Goal: Task Accomplishment & Management: Complete application form

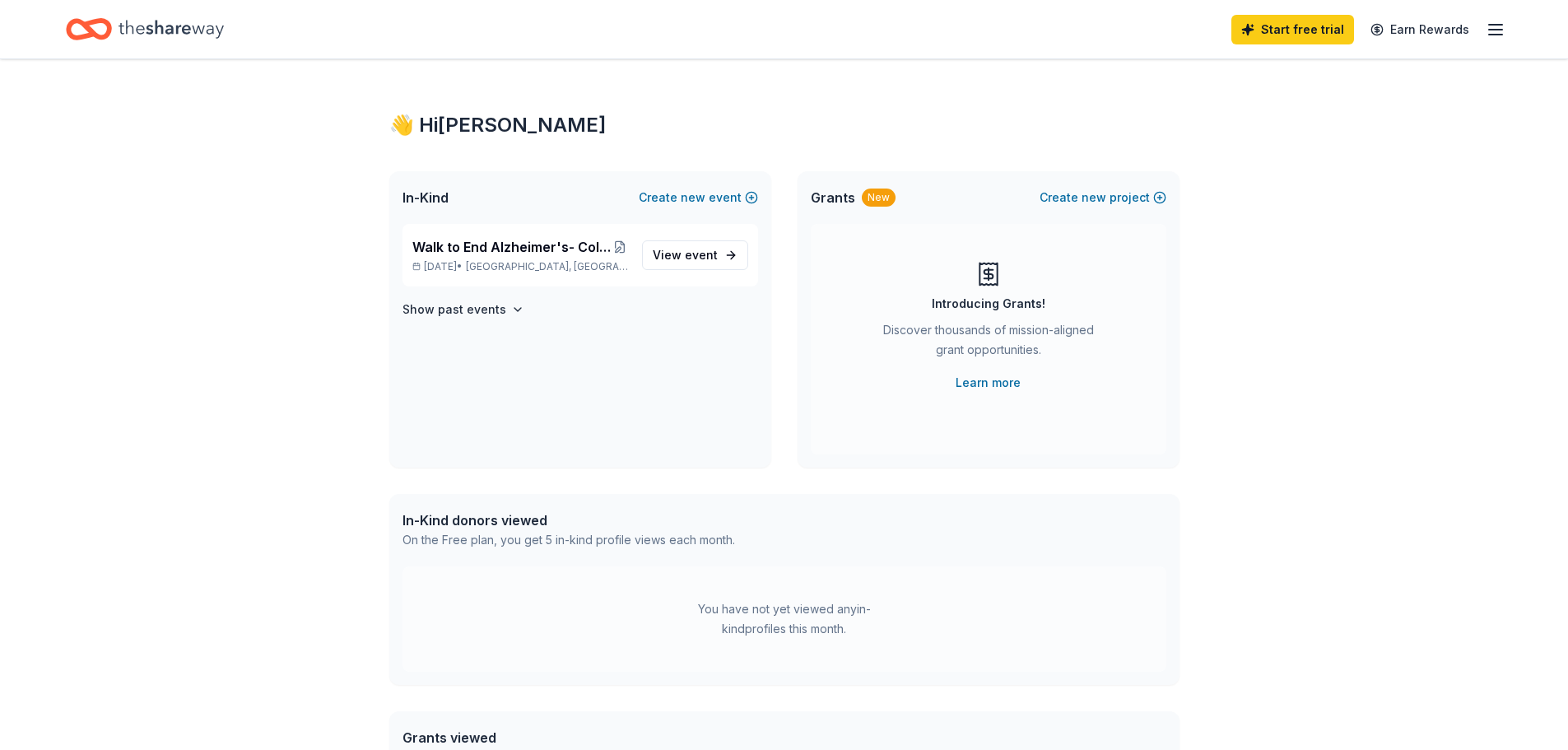
click at [185, 38] on icon "Home" at bounding box center [171, 30] width 105 height 34
click at [476, 265] on p "[DATE] • [GEOGRAPHIC_DATA], [GEOGRAPHIC_DATA]" at bounding box center [521, 266] width 216 height 13
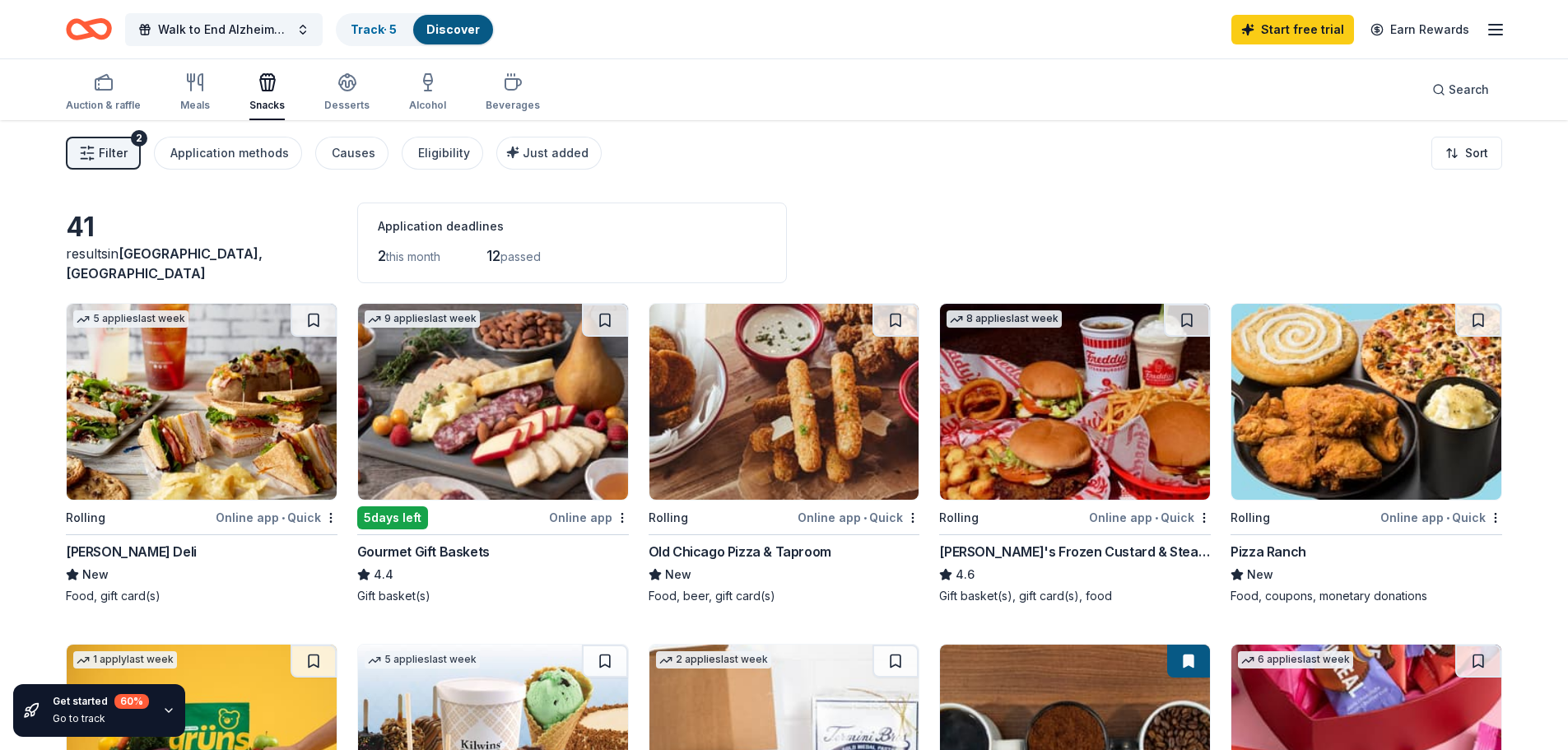
click at [121, 153] on span "Filter" at bounding box center [113, 152] width 29 height 20
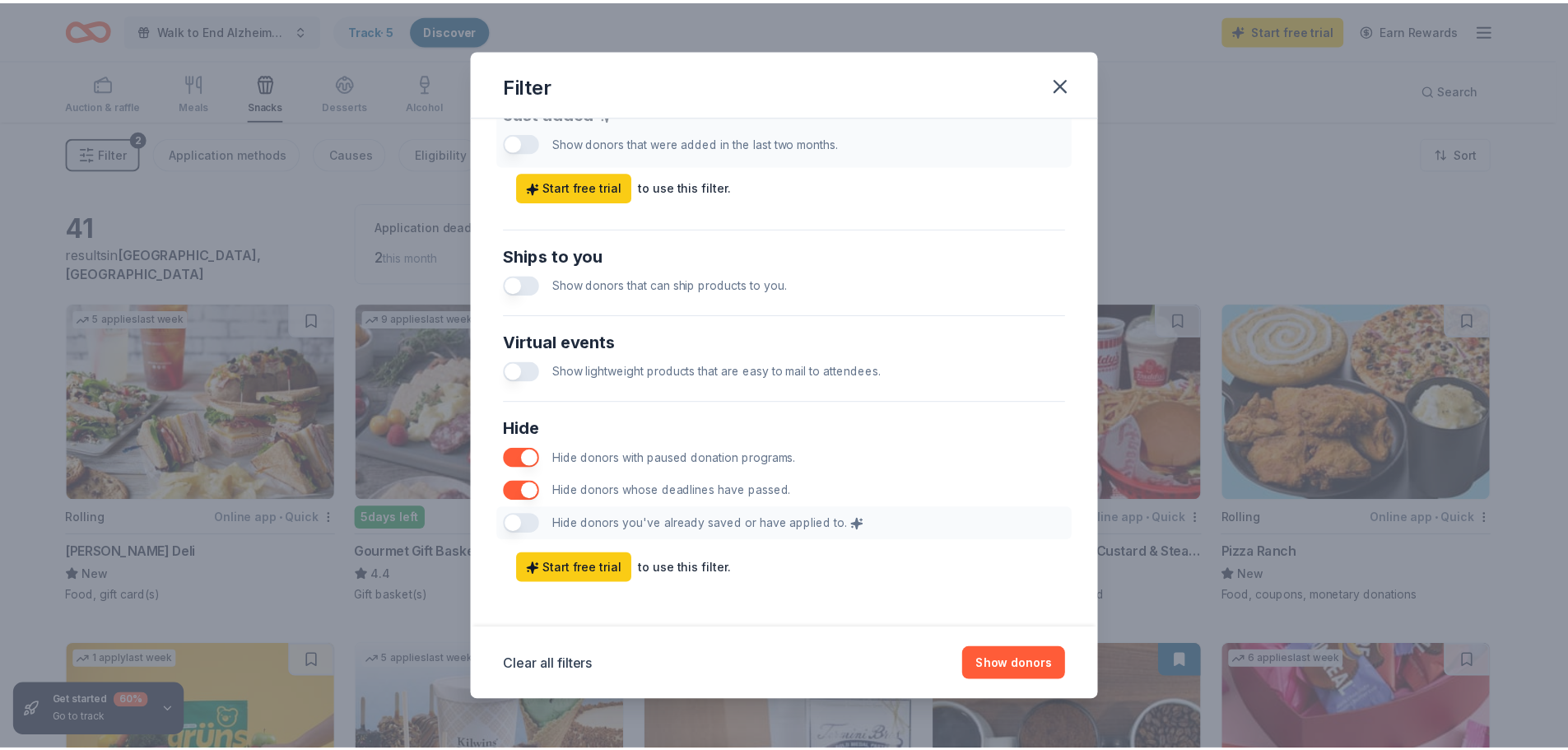
scroll to position [685, 0]
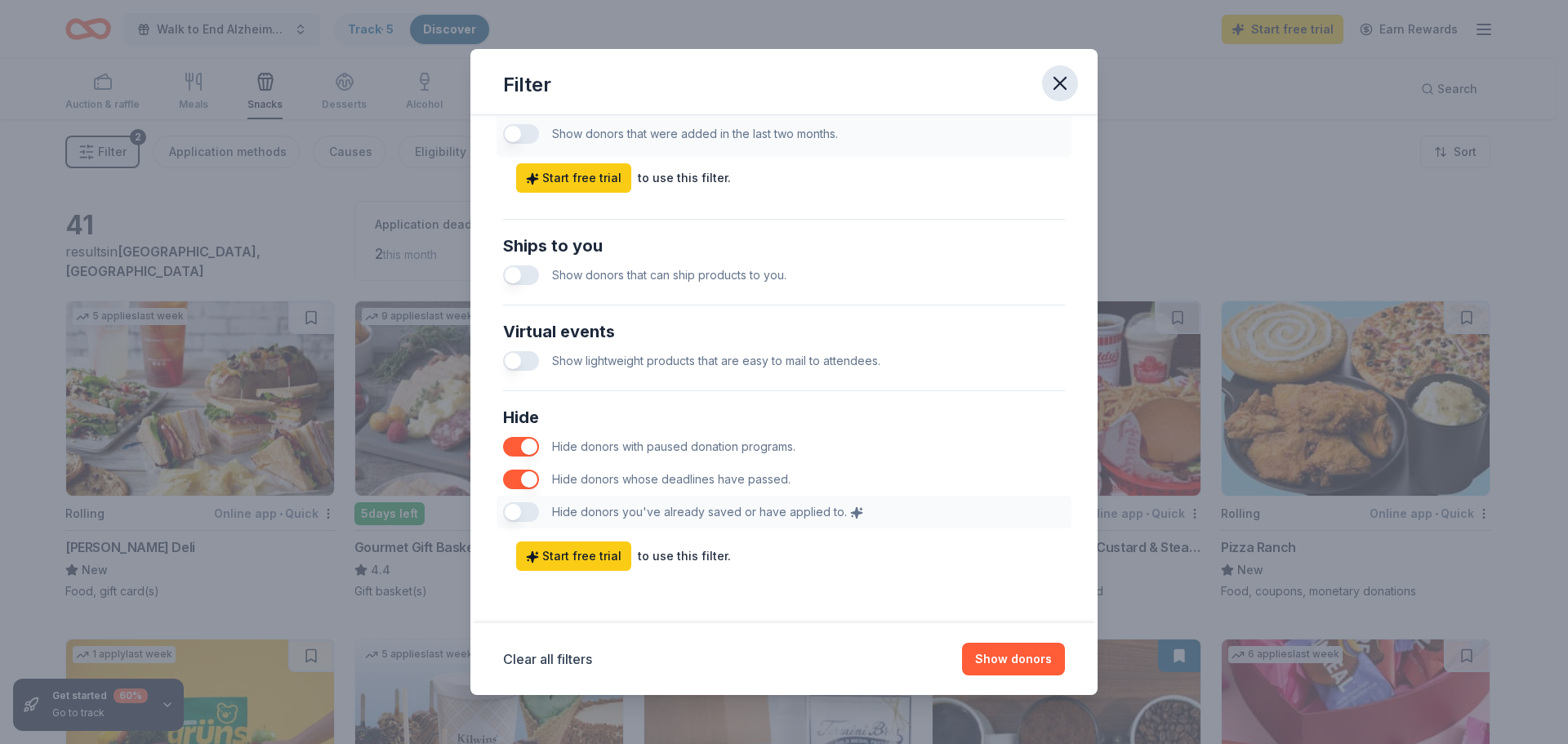
click at [1065, 85] on icon "button" at bounding box center [1060, 83] width 23 height 23
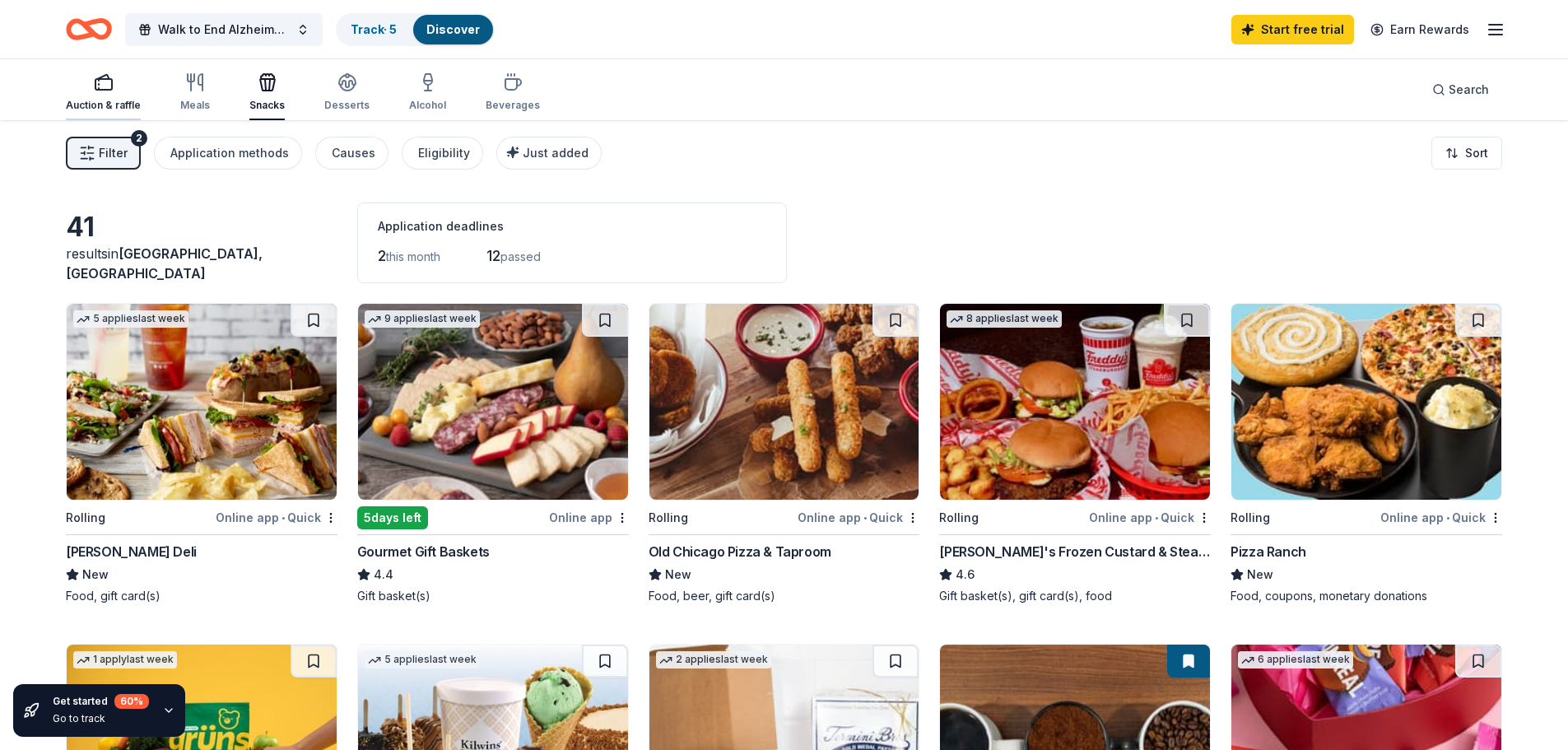
click at [108, 94] on div "Auction & raffle" at bounding box center [103, 92] width 75 height 39
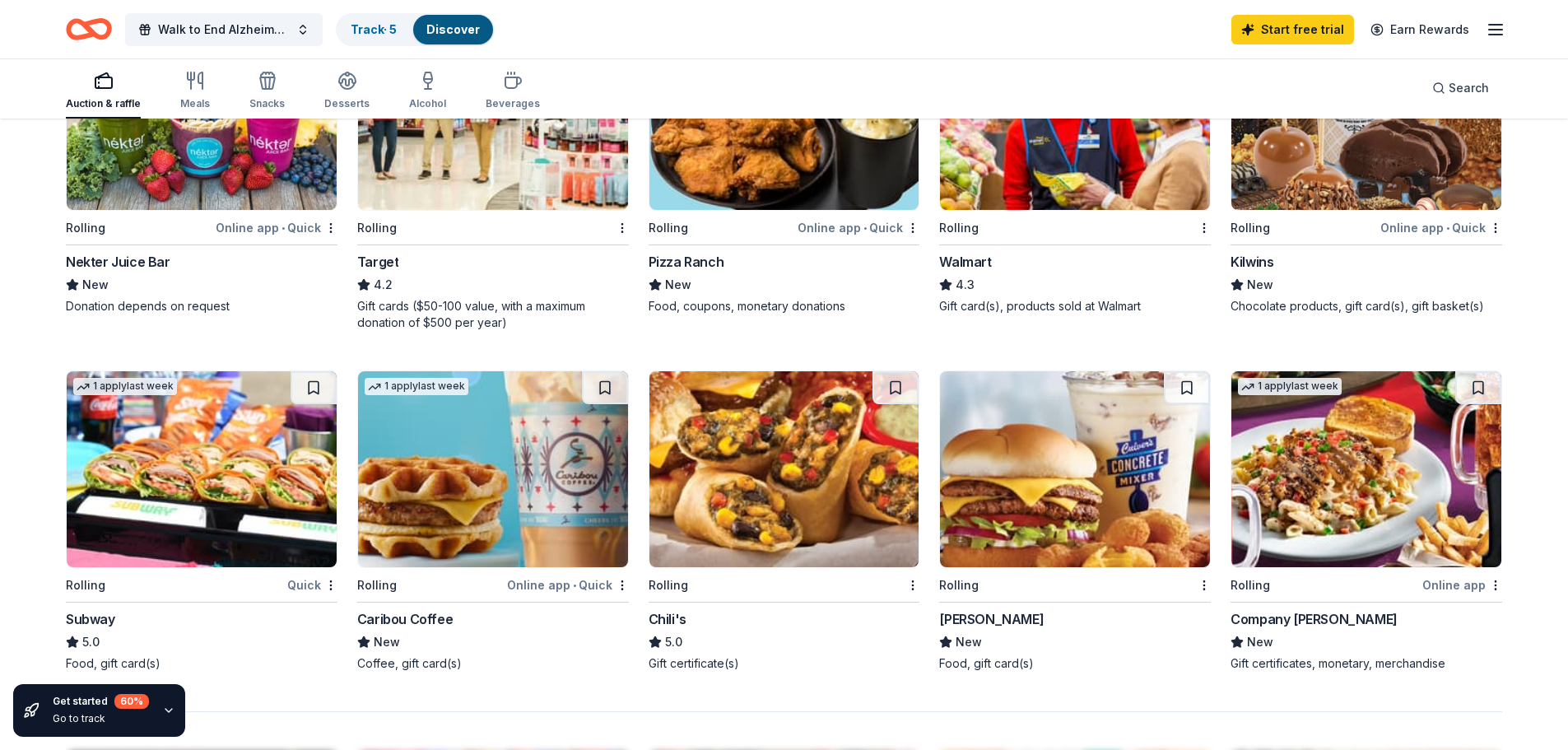
scroll to position [1070, 0]
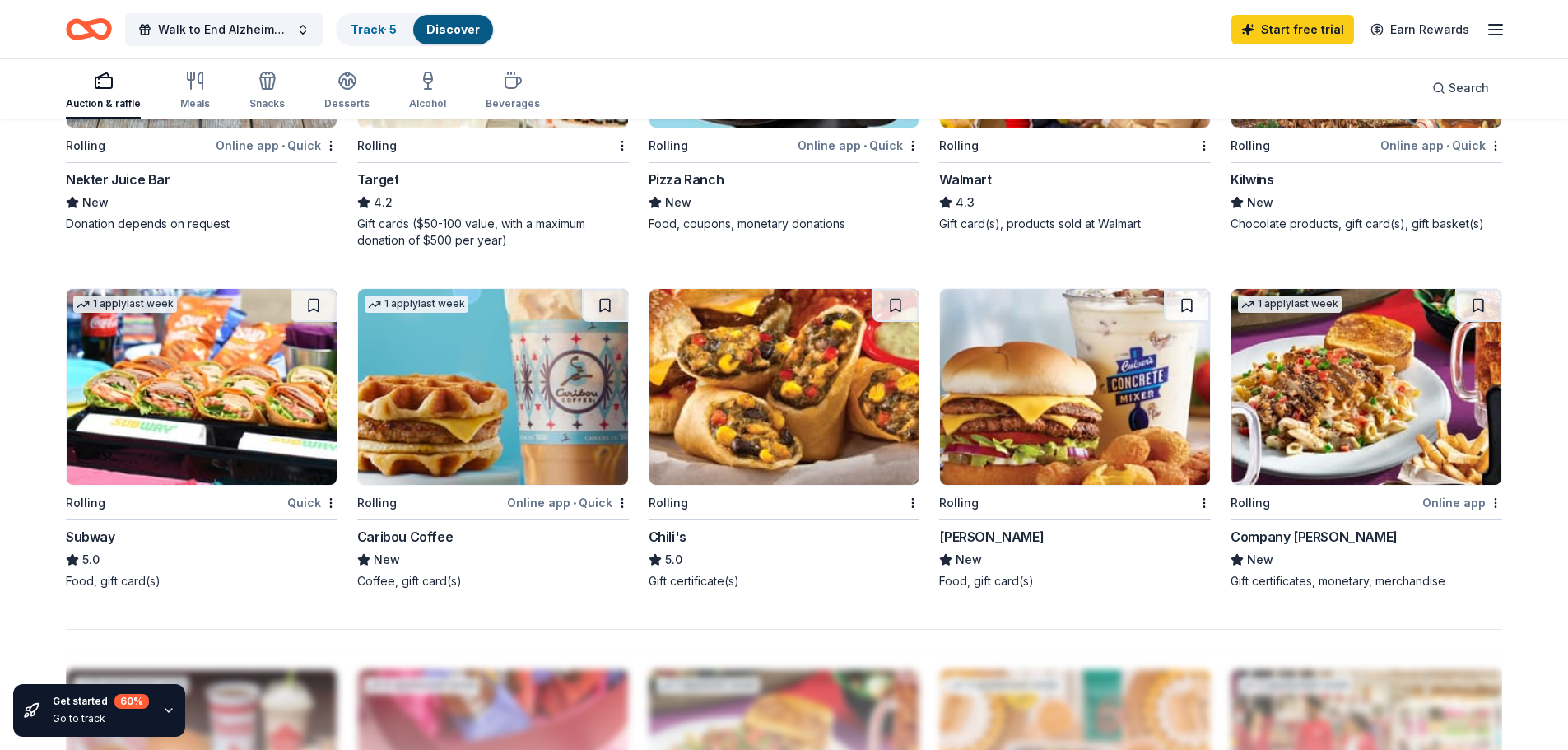
click at [415, 542] on div "Caribou Coffee" at bounding box center [405, 536] width 95 height 20
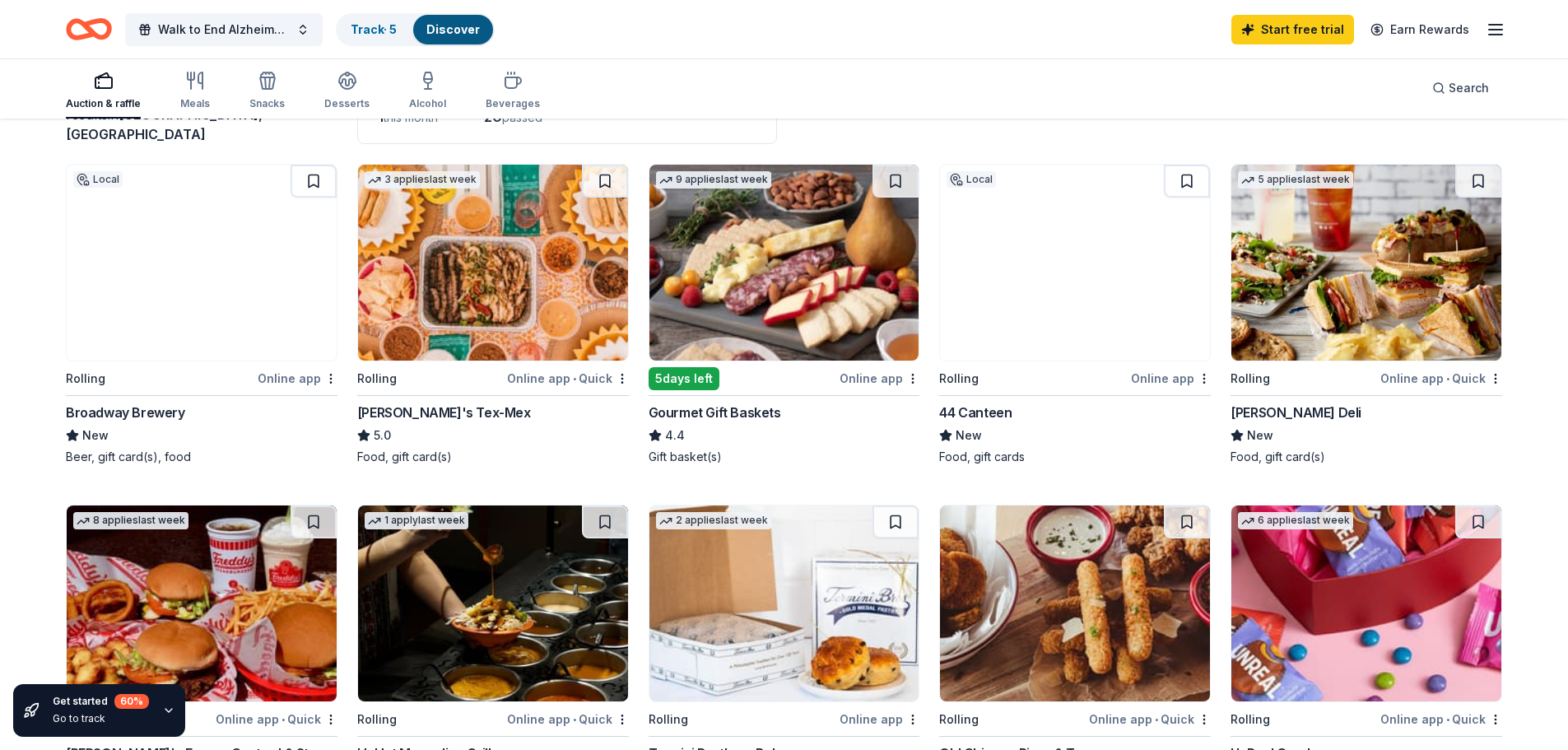
scroll to position [164, 0]
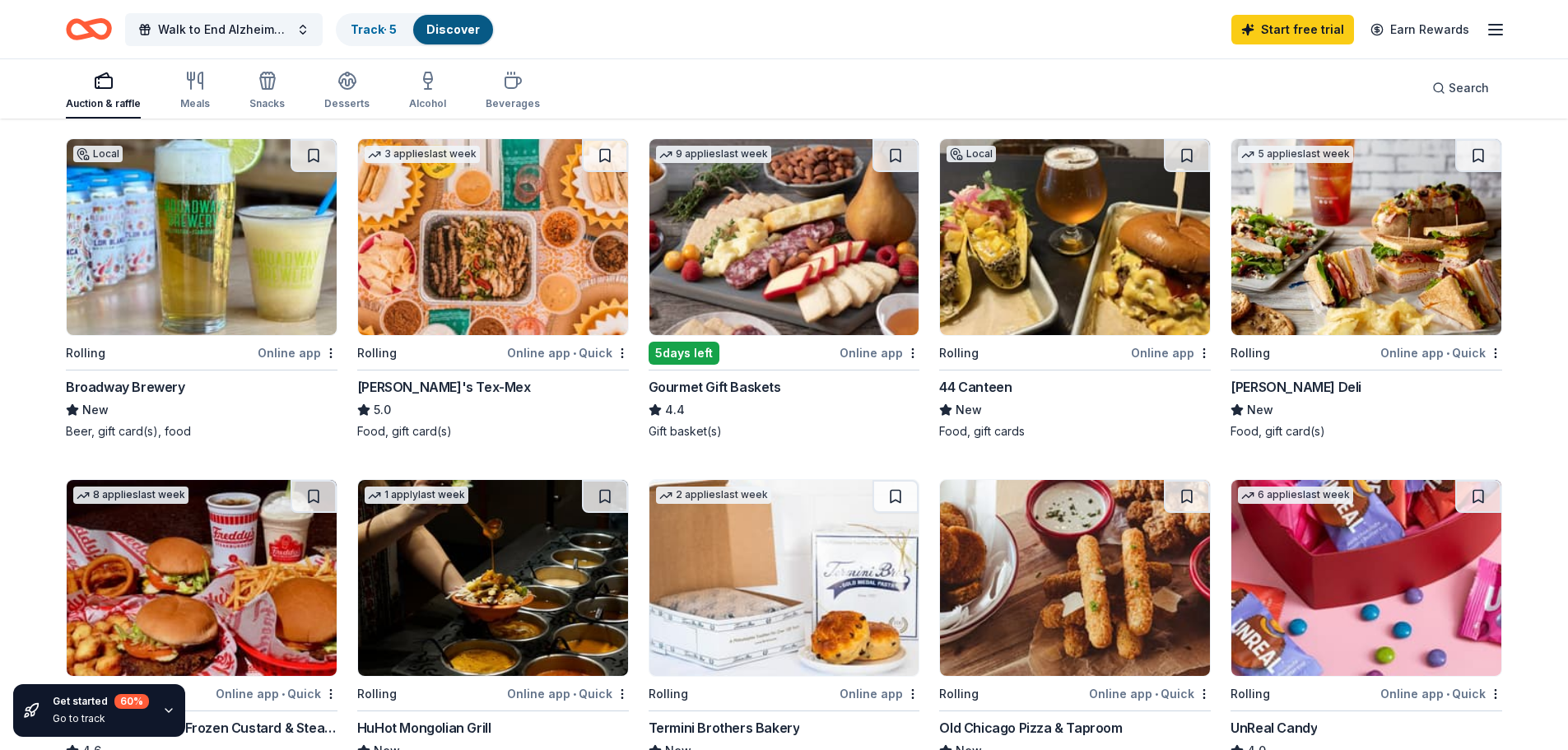
click at [134, 386] on div "Broadway Brewery" at bounding box center [125, 386] width 119 height 20
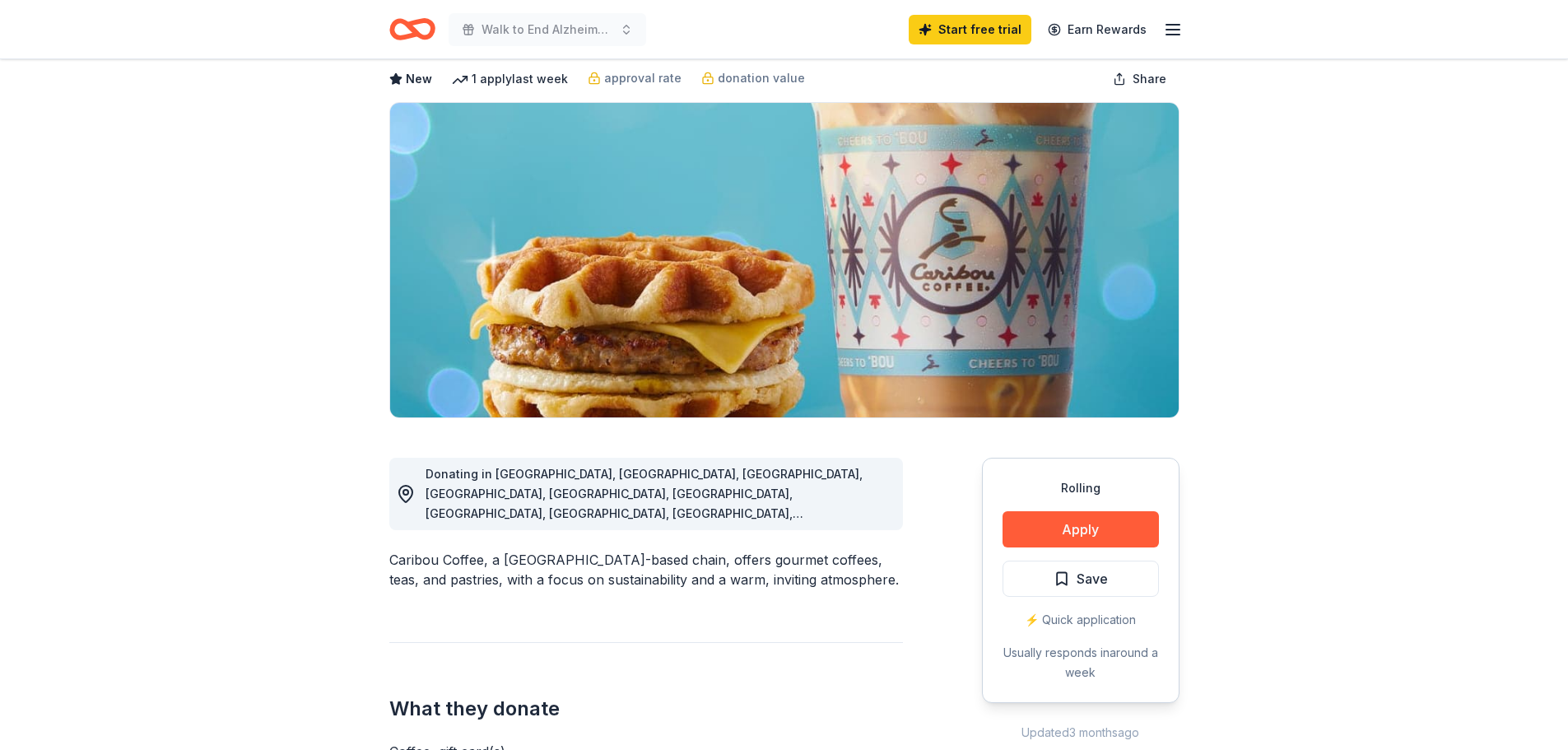
scroll to position [83, 0]
click at [1064, 536] on button "Apply" at bounding box center [1080, 530] width 157 height 37
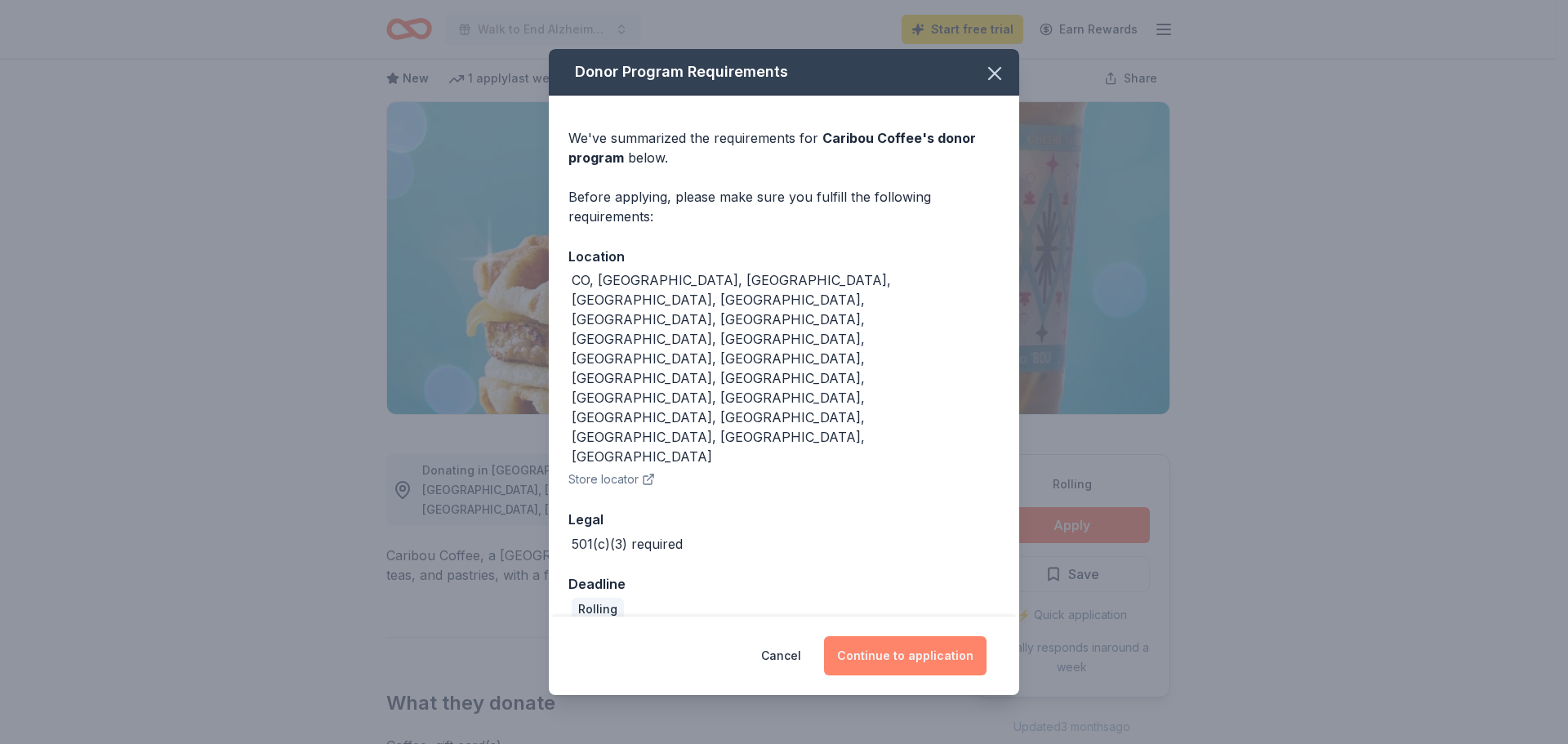
click at [935, 637] on button "Continue to application" at bounding box center [905, 656] width 162 height 39
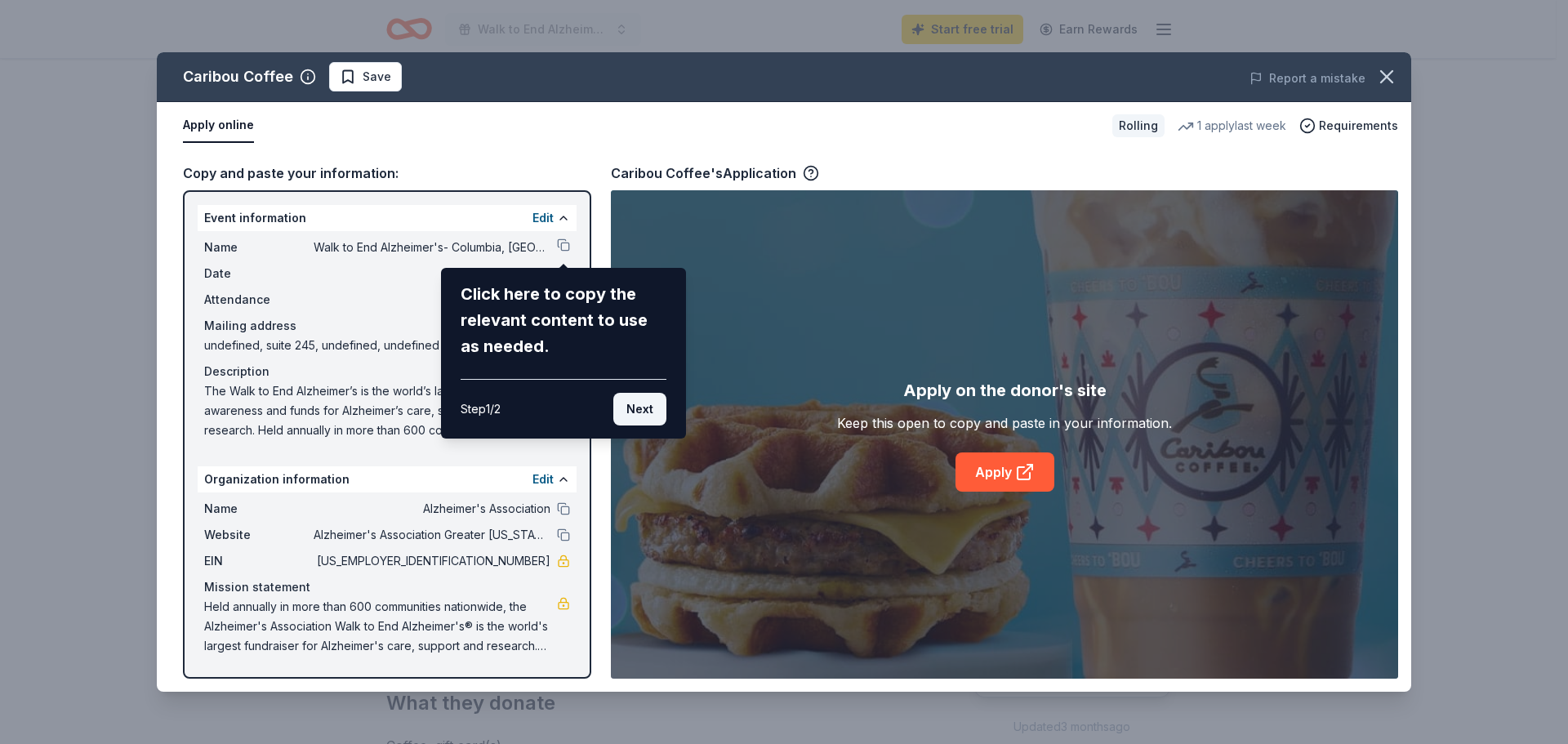
click at [629, 406] on button "Next" at bounding box center [639, 409] width 53 height 33
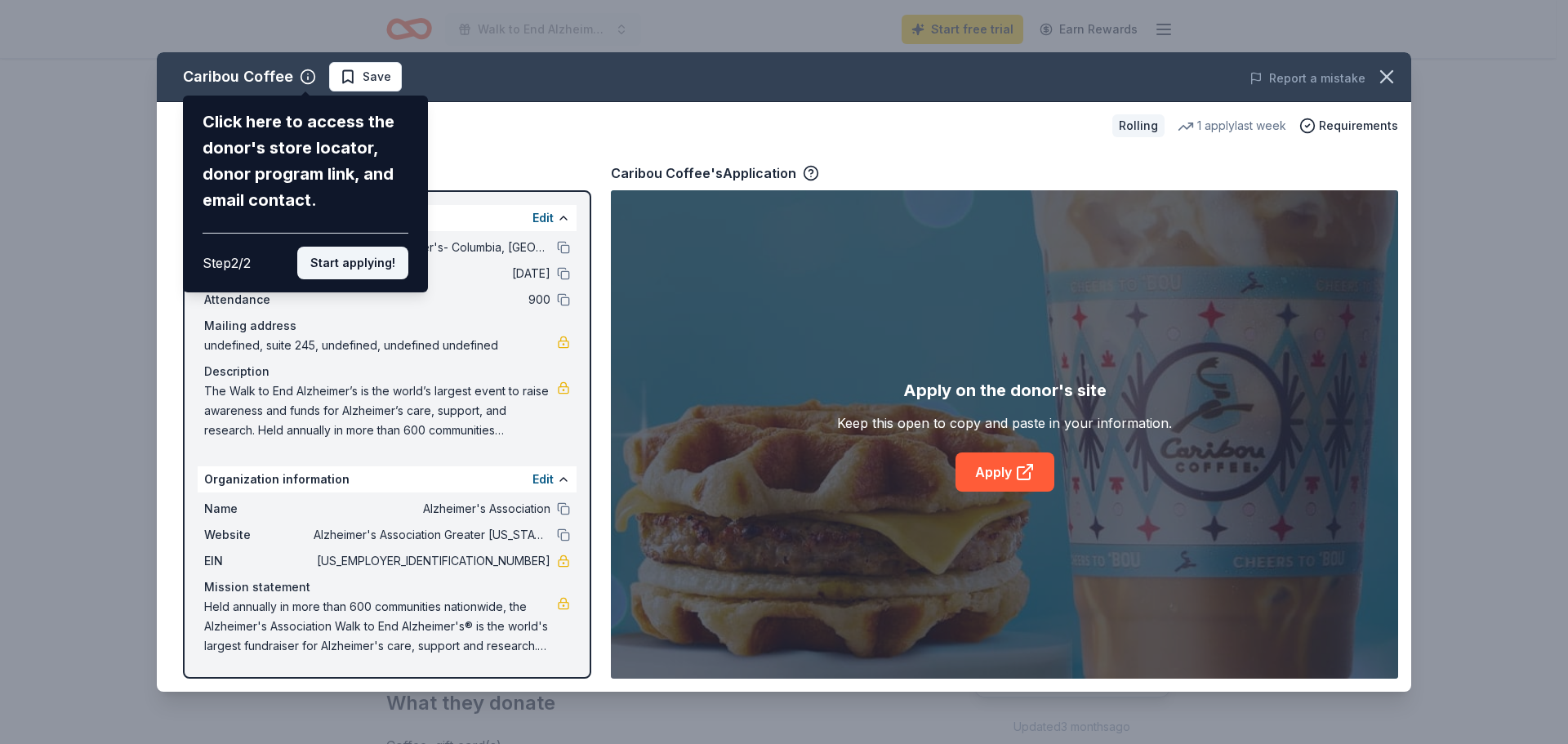
click at [365, 259] on button "Start applying!" at bounding box center [353, 263] width 111 height 33
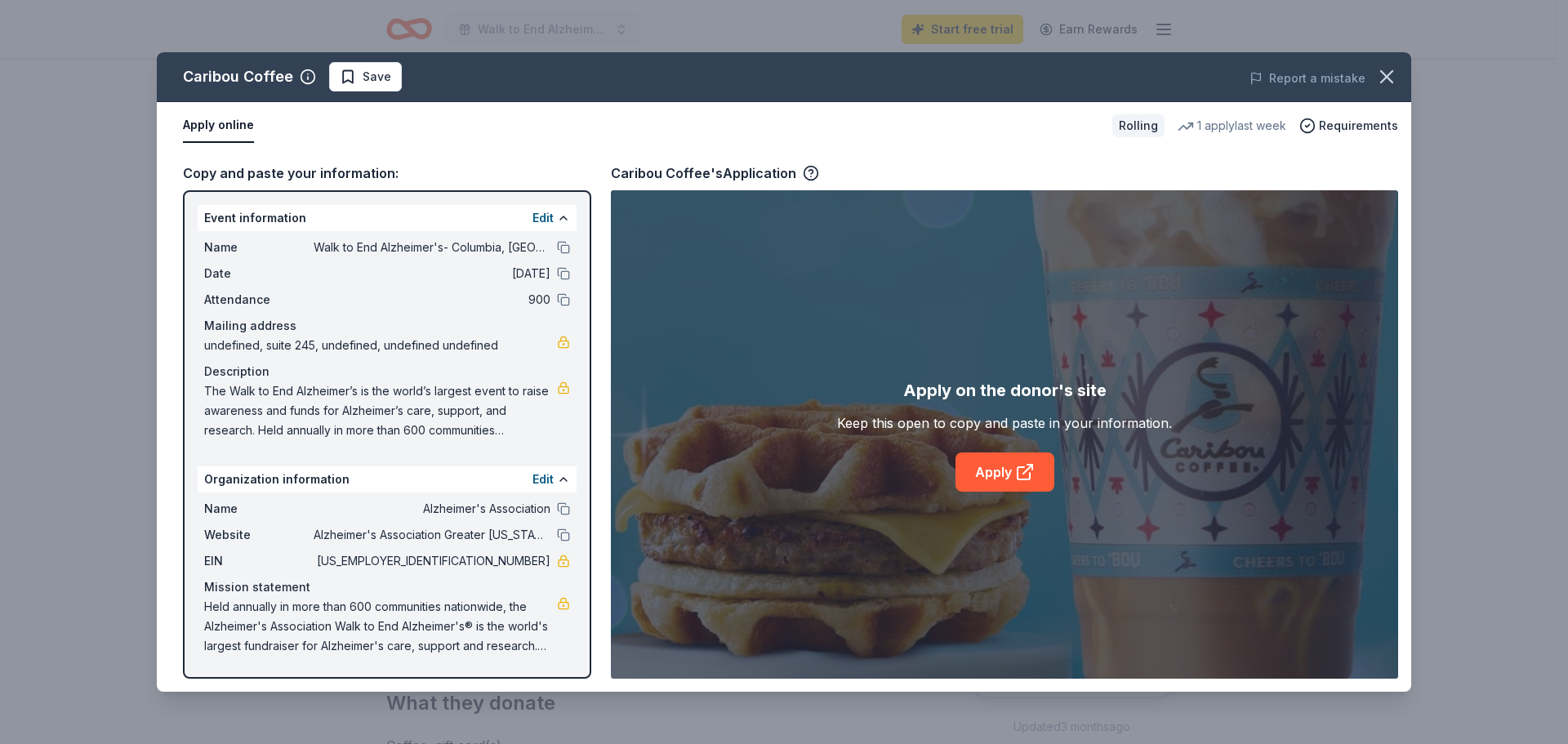
click at [1009, 468] on div "Caribou Coffee Save Report a mistake Apply online Rolling 1 apply last week Req…" at bounding box center [784, 372] width 1255 height 639
click at [1009, 468] on link "Apply" at bounding box center [1005, 472] width 99 height 39
click at [1381, 82] on icon "button" at bounding box center [1387, 77] width 12 height 12
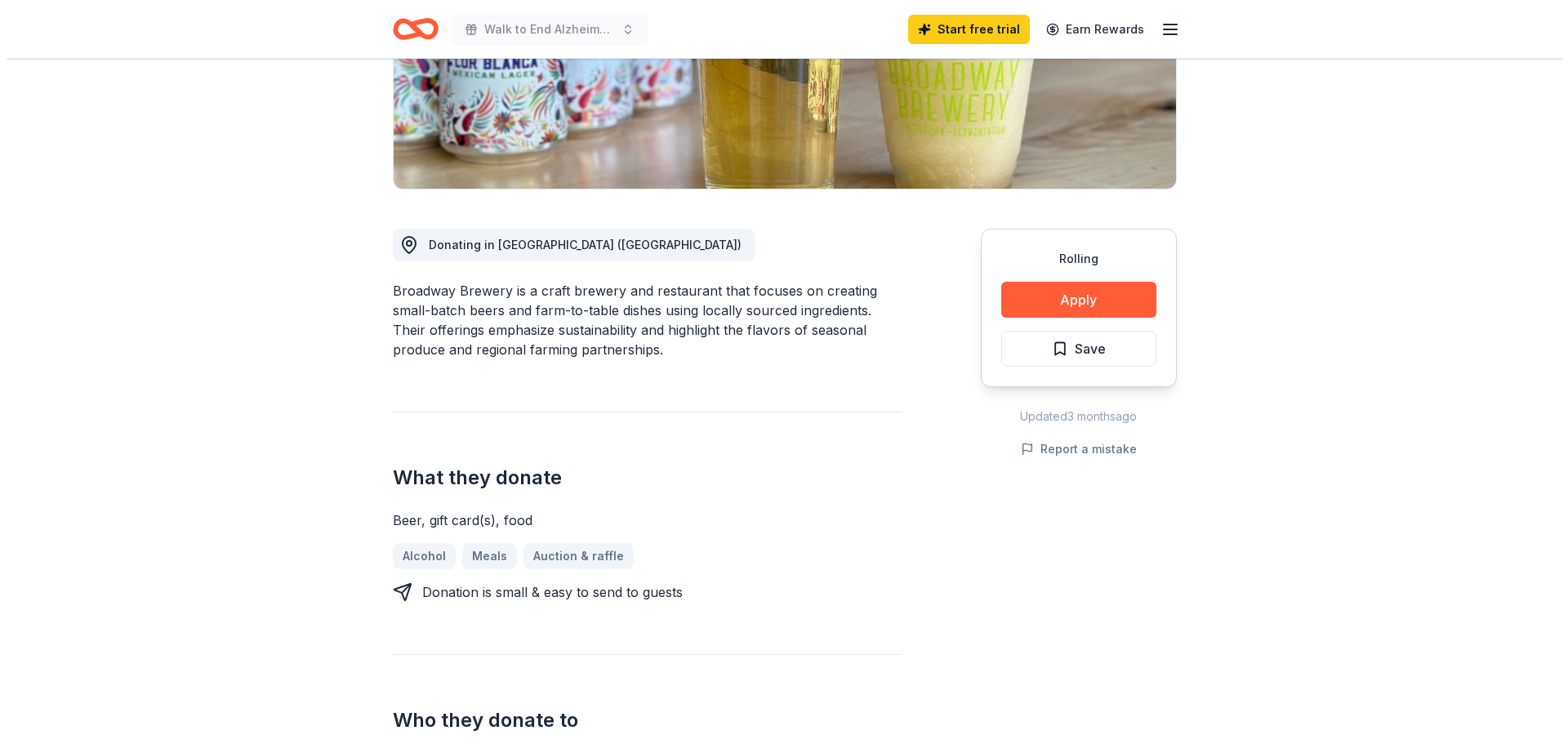
scroll to position [163, 0]
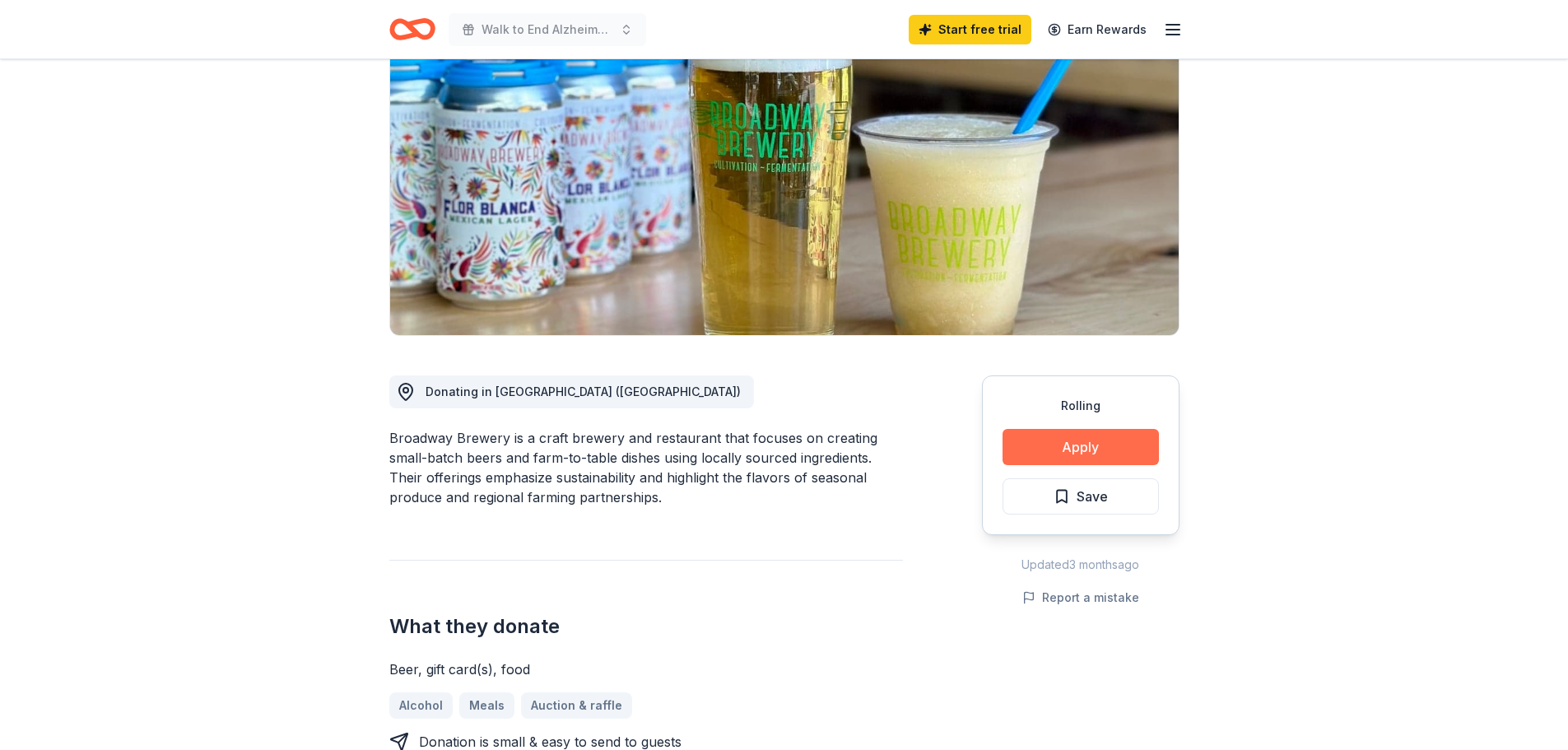
click at [1069, 447] on button "Apply" at bounding box center [1080, 447] width 157 height 37
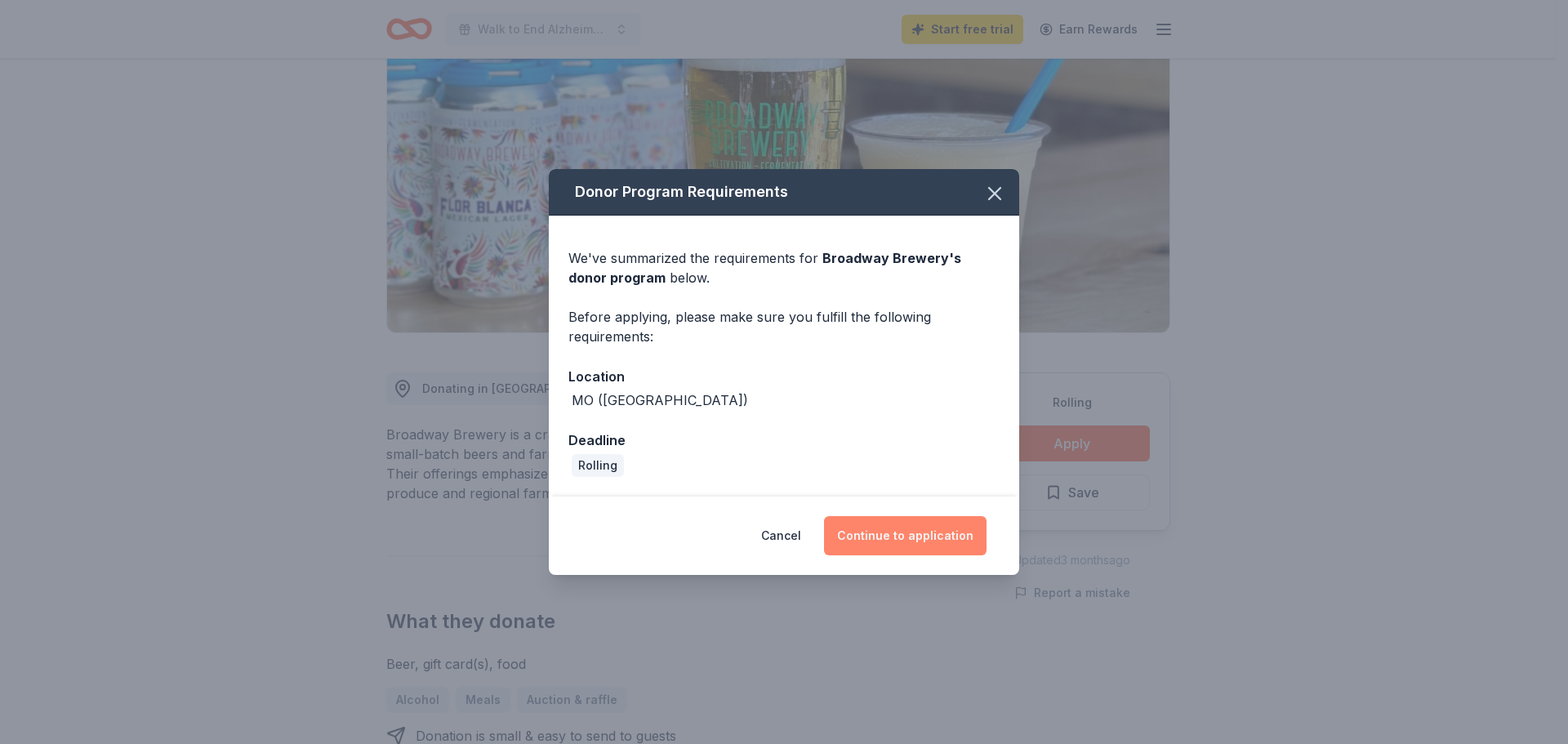
click at [933, 538] on button "Continue to application" at bounding box center [905, 535] width 162 height 39
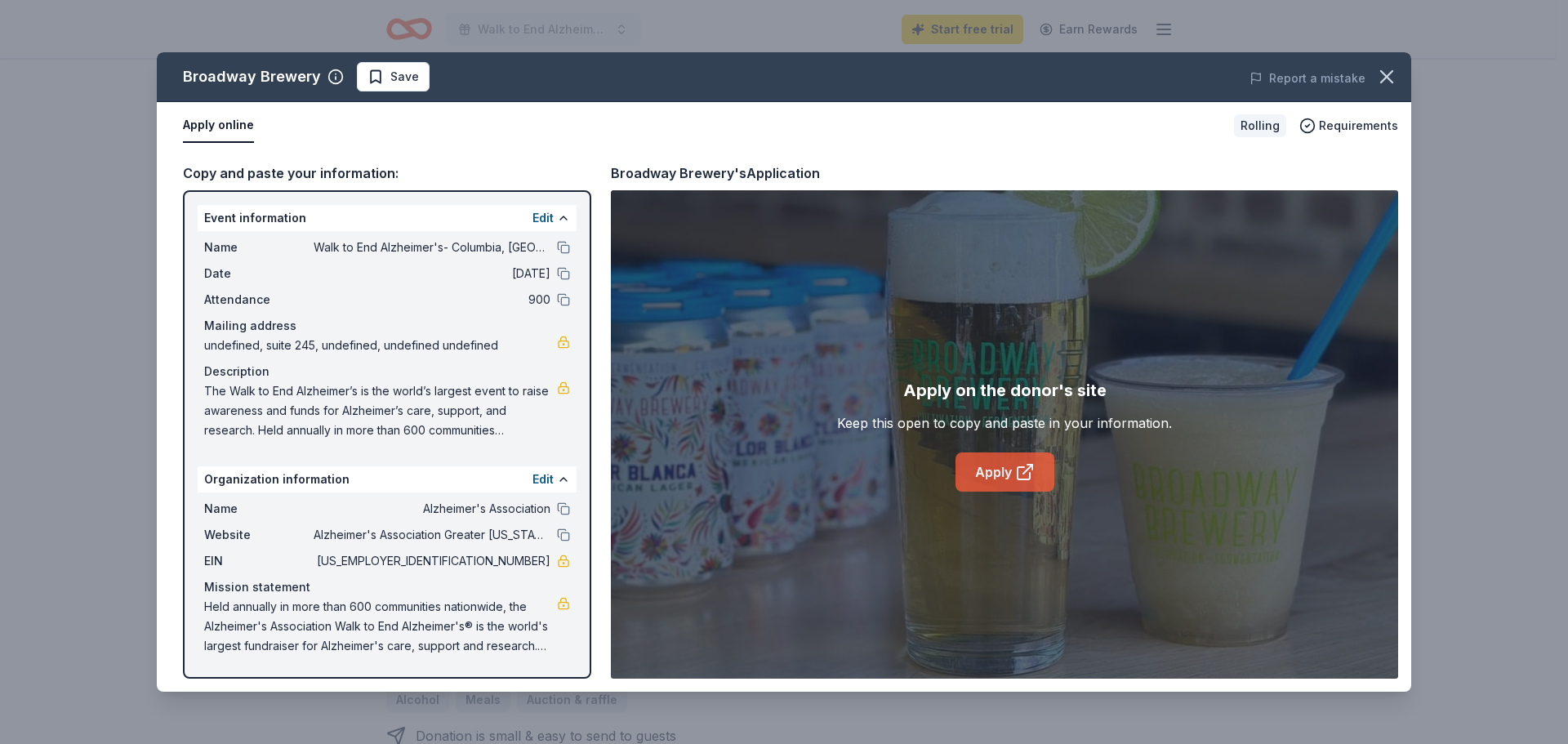
click at [989, 473] on link "Apply" at bounding box center [1005, 472] width 99 height 39
